Goal: Transaction & Acquisition: Download file/media

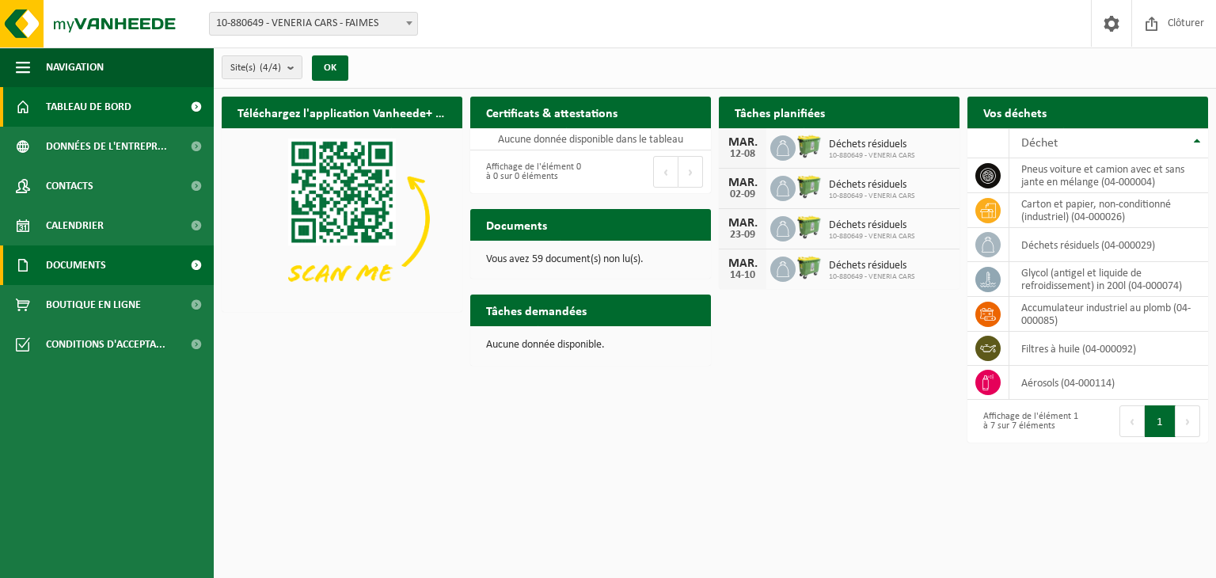
click at [111, 268] on link "Documents" at bounding box center [107, 265] width 214 height 40
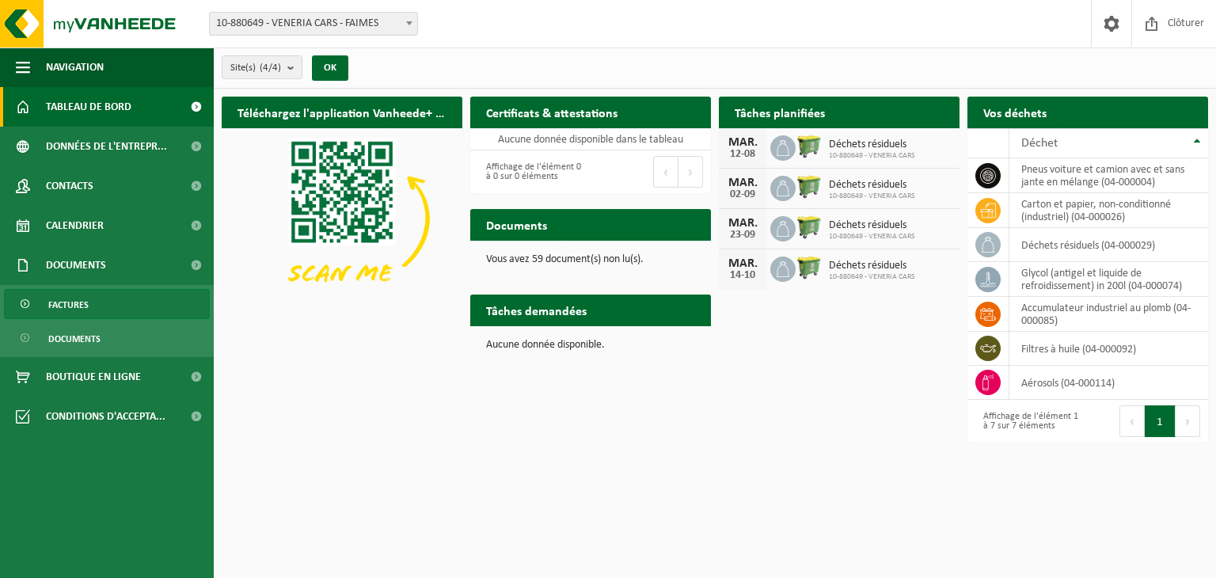
click at [79, 298] on span "Factures" at bounding box center [68, 305] width 40 height 30
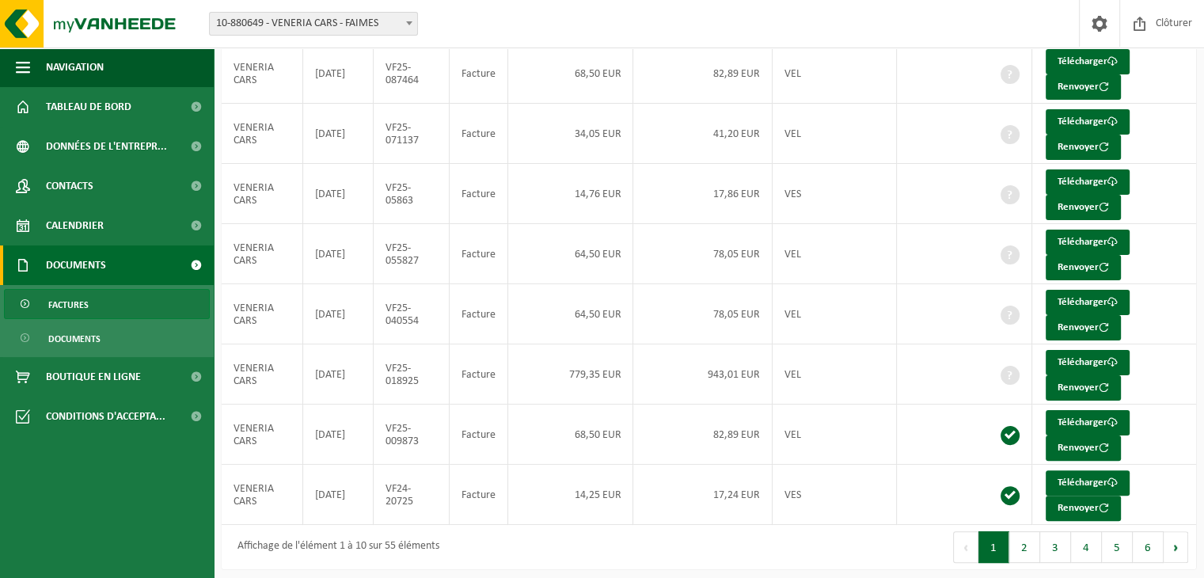
scroll to position [309, 0]
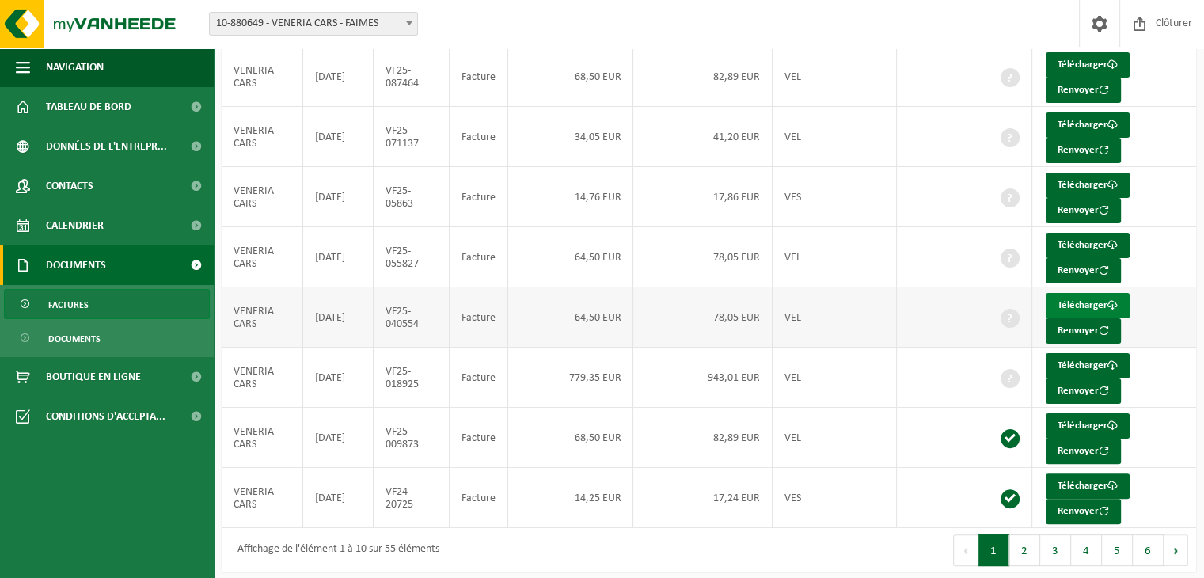
click at [1094, 300] on link "Télécharger" at bounding box center [1088, 305] width 84 height 25
click at [1078, 359] on link "Télécharger" at bounding box center [1088, 365] width 84 height 25
click at [114, 526] on ul "Navigation Clôturer Tableau de bord Données de l'entrepr... Contacts Calendrier…" at bounding box center [107, 312] width 214 height 530
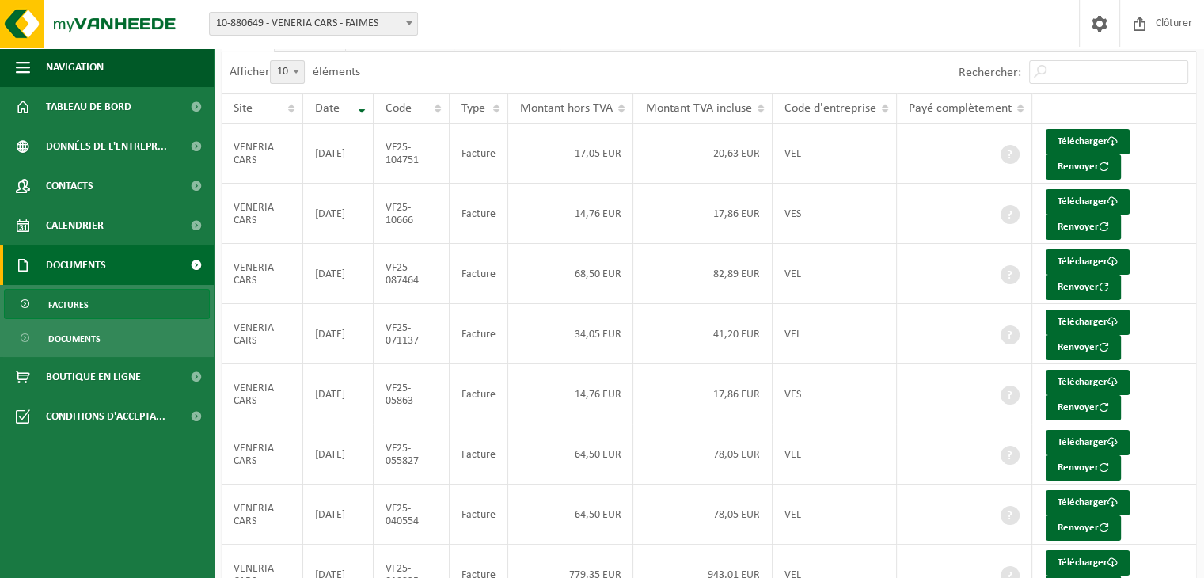
scroll to position [0, 0]
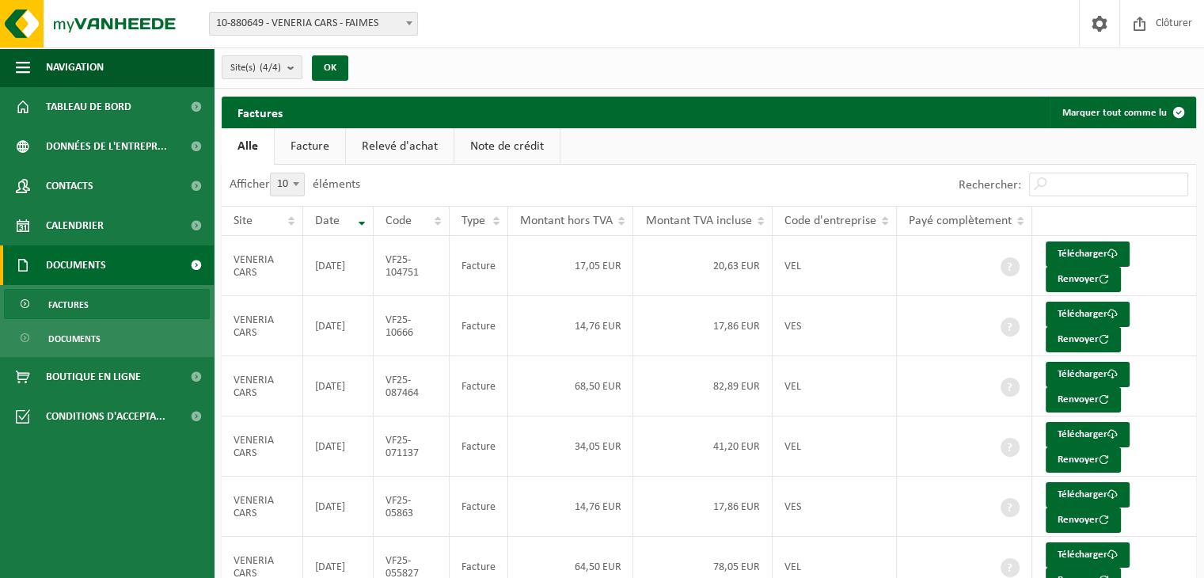
click at [678, 161] on ul "Alle Facture Relevé d'achat Note de crédit" at bounding box center [709, 146] width 974 height 36
click at [482, 143] on link "Note de crédit" at bounding box center [506, 146] width 105 height 36
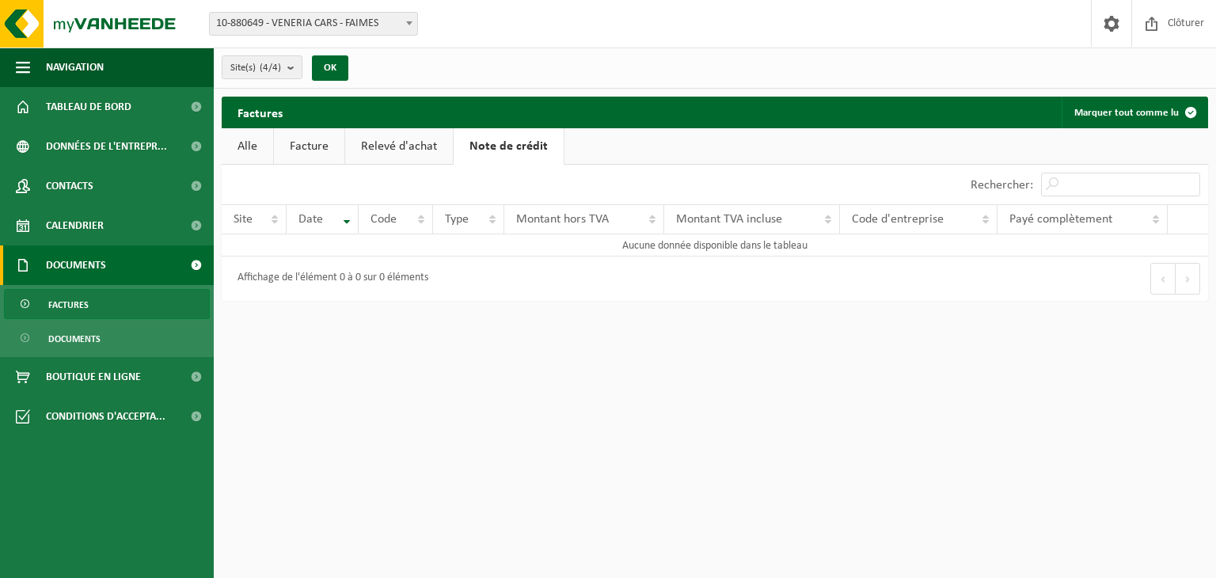
click at [385, 144] on link "Relevé d'achat" at bounding box center [399, 146] width 108 height 36
click at [301, 145] on link "Facture" at bounding box center [309, 146] width 70 height 36
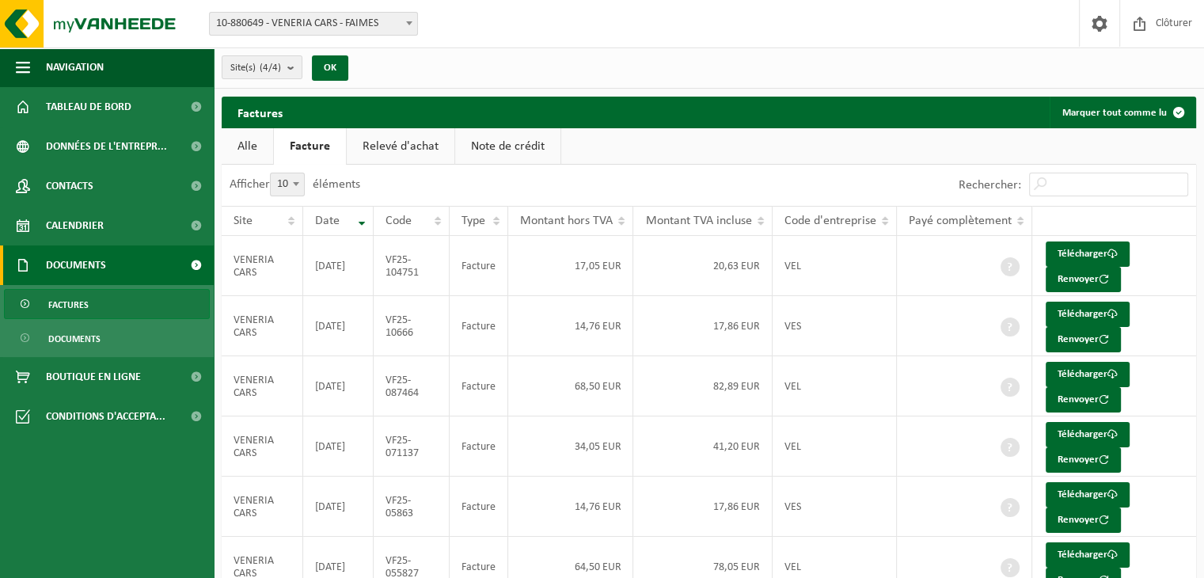
click at [253, 141] on link "Alle" at bounding box center [247, 146] width 51 height 36
click at [625, 67] on div "Site(s) (4/4) Tout sélectionner Tout désélectionner VENERIA CARS - FAIMES VENER…" at bounding box center [709, 67] width 990 height 41
